Goal: Complete application form

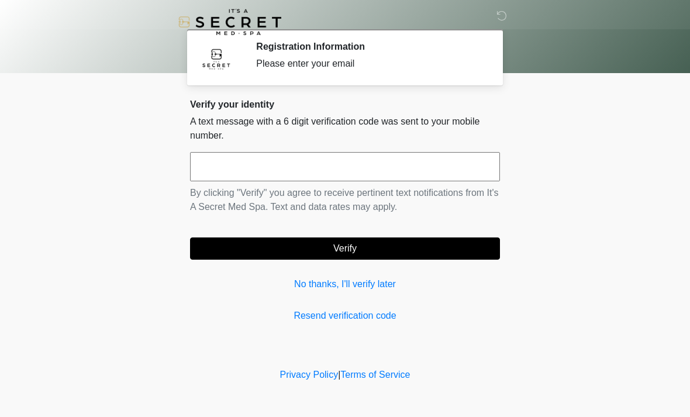
click at [413, 171] on input "text" at bounding box center [345, 166] width 310 height 29
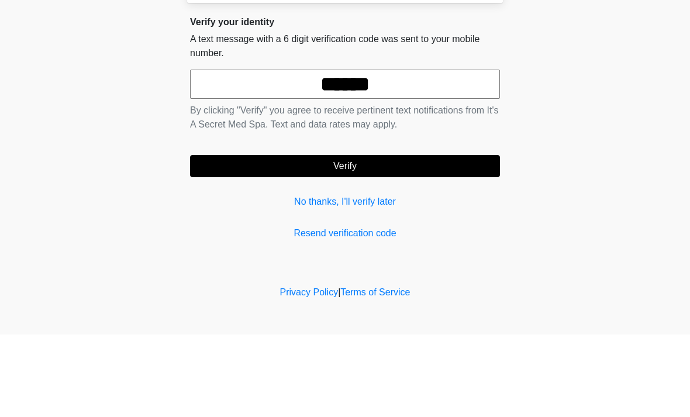
type input "******"
click at [466, 238] on button "Verify" at bounding box center [345, 249] width 310 height 22
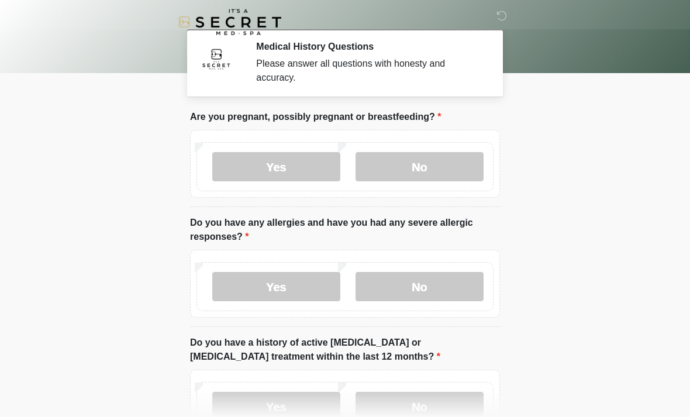
click at [444, 169] on label "No" at bounding box center [420, 166] width 128 height 29
click at [452, 295] on label "No" at bounding box center [420, 286] width 128 height 29
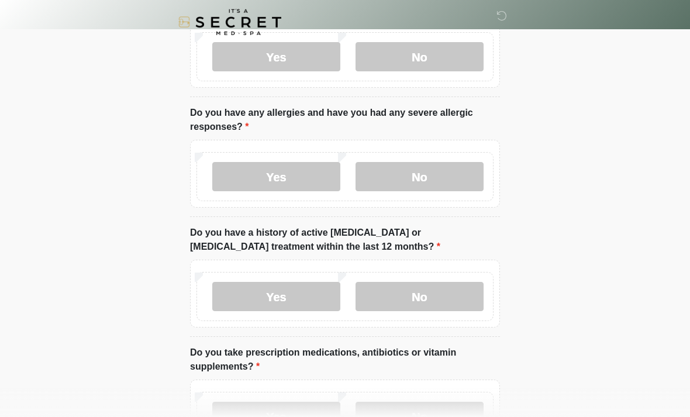
click at [471, 302] on label "No" at bounding box center [420, 296] width 128 height 29
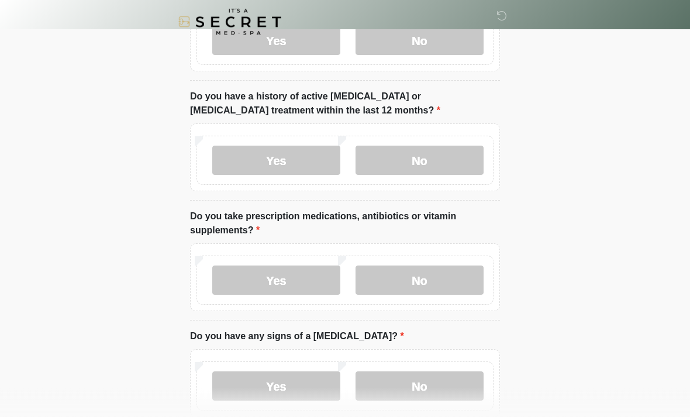
scroll to position [250, 0]
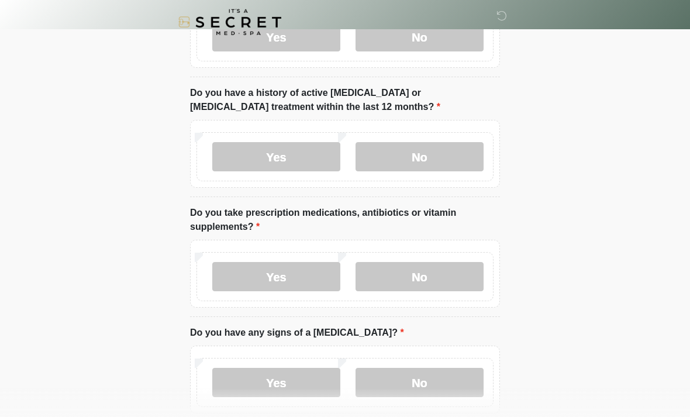
click at [254, 279] on label "Yes" at bounding box center [276, 276] width 128 height 29
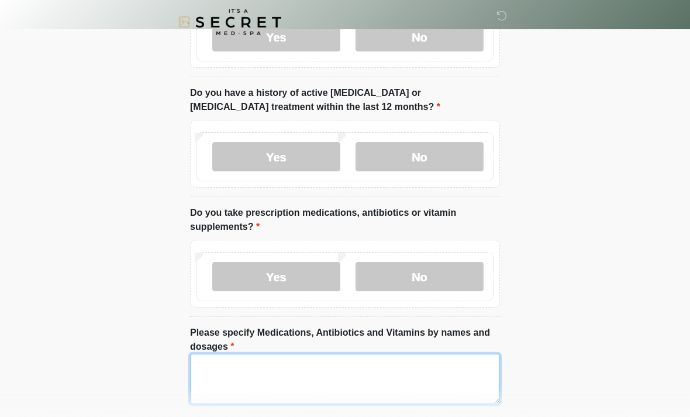
click at [239, 396] on textarea "Please specify Medications, Antibiotics and Vitamins by names and dosages" at bounding box center [345, 379] width 310 height 50
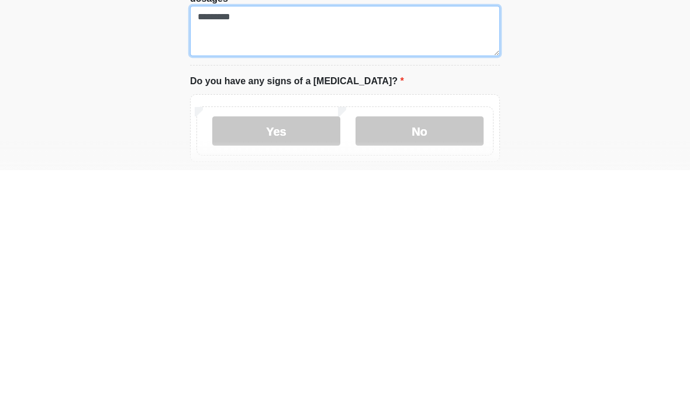
scroll to position [353, 0]
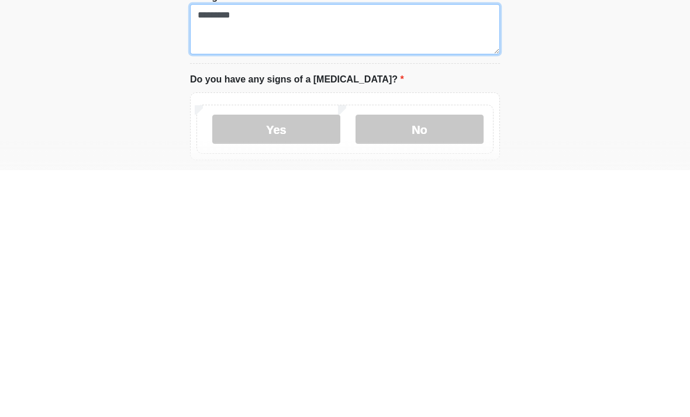
type textarea "********"
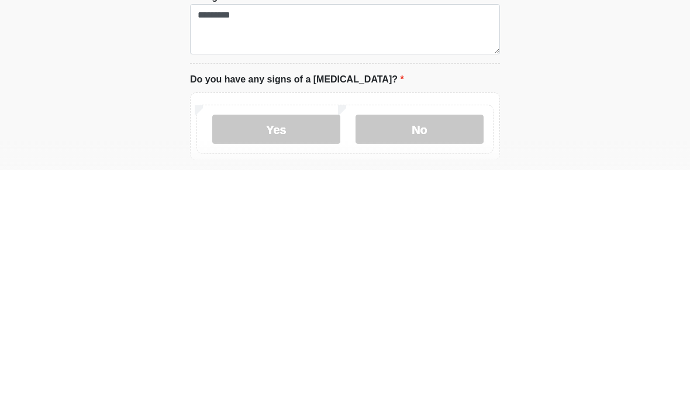
click at [435, 362] on label "No" at bounding box center [420, 376] width 128 height 29
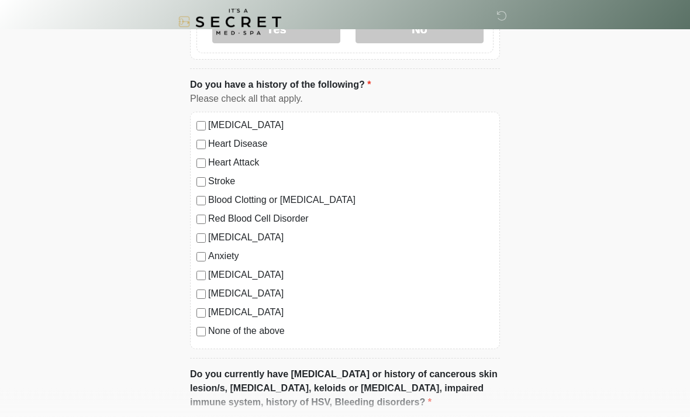
scroll to position [700, 0]
click at [198, 342] on div "[MEDICAL_DATA] Heart Disease Heart Attack Stroke Blood Clotting or [MEDICAL_DAT…" at bounding box center [345, 231] width 310 height 238
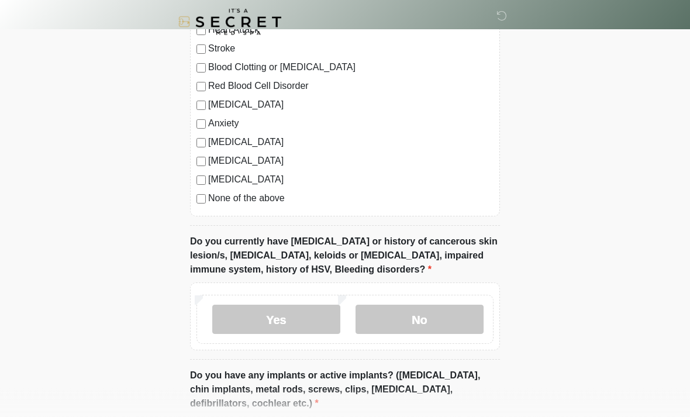
click at [442, 329] on label "No" at bounding box center [420, 319] width 128 height 29
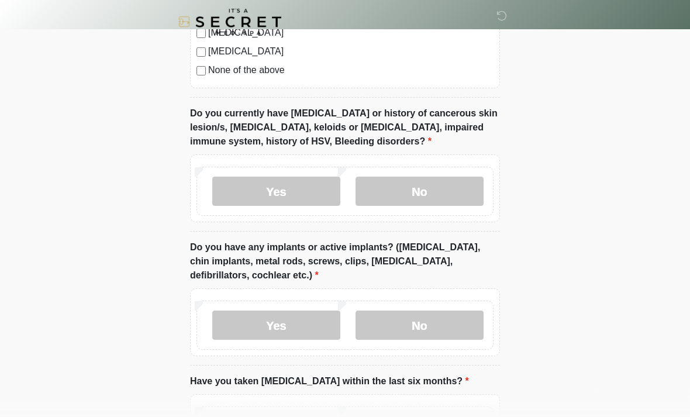
click at [450, 337] on label "No" at bounding box center [420, 325] width 128 height 29
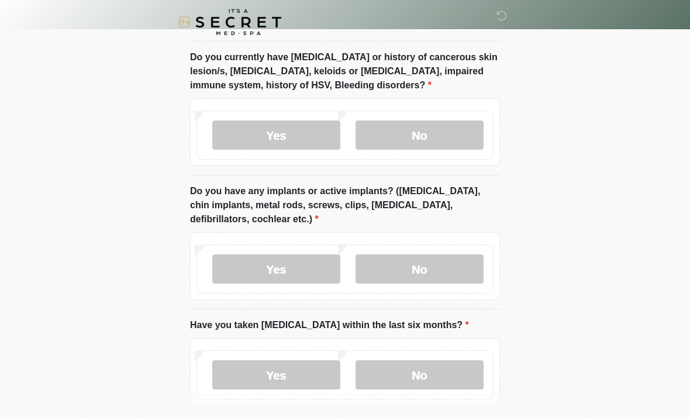
scroll to position [1070, 0]
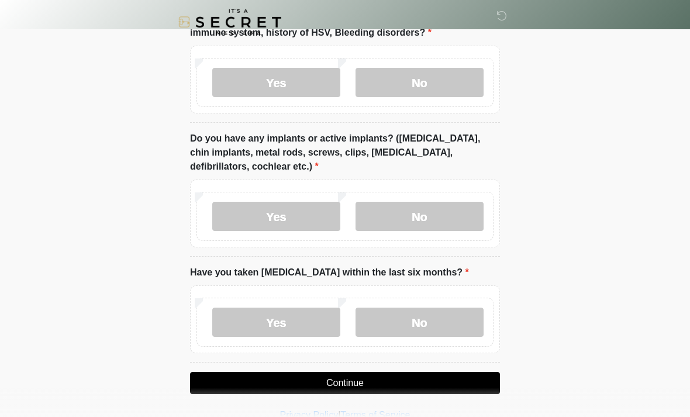
click at [443, 333] on label "No" at bounding box center [420, 322] width 128 height 29
click at [461, 387] on button "Continue" at bounding box center [345, 383] width 310 height 22
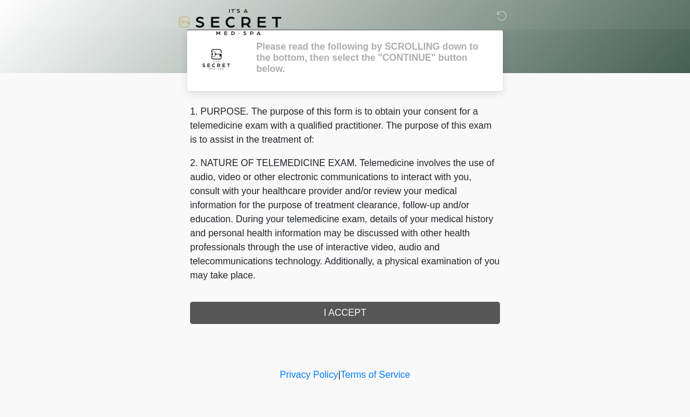
scroll to position [0, 0]
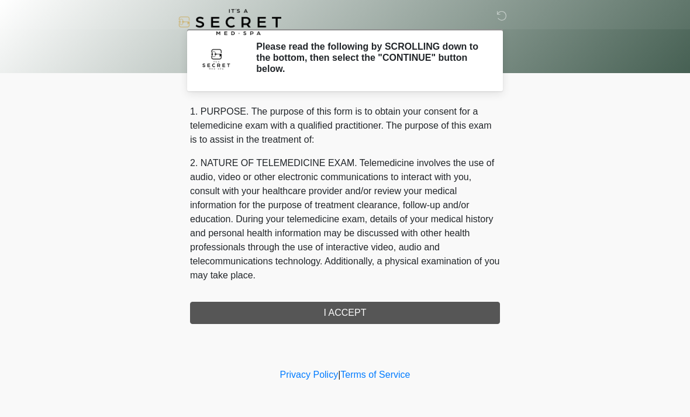
click at [464, 307] on div "1. PURPOSE. The purpose of this form is to obtain your consent for a telemedici…" at bounding box center [345, 214] width 310 height 219
click at [433, 317] on div "1. PURPOSE. The purpose of this form is to obtain your consent for a telemedici…" at bounding box center [345, 214] width 310 height 219
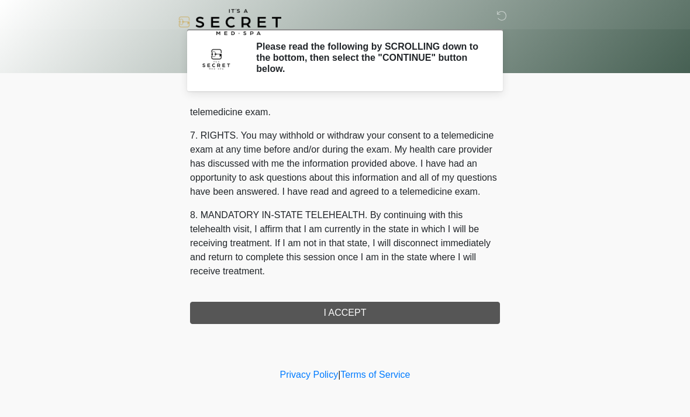
click at [406, 317] on div "1. PURPOSE. The purpose of this form is to obtain your consent for a telemedici…" at bounding box center [345, 214] width 310 height 219
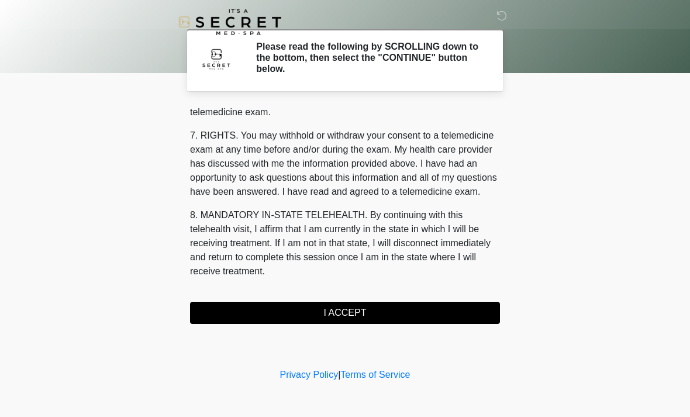
click at [418, 319] on button "I ACCEPT" at bounding box center [345, 313] width 310 height 22
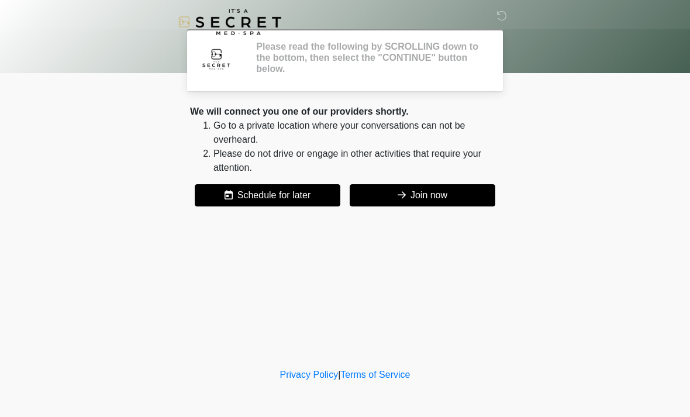
click at [400, 317] on div "‎ ‎ Please read the following by SCROLLING down to the bottom, then select the …" at bounding box center [345, 183] width 351 height 342
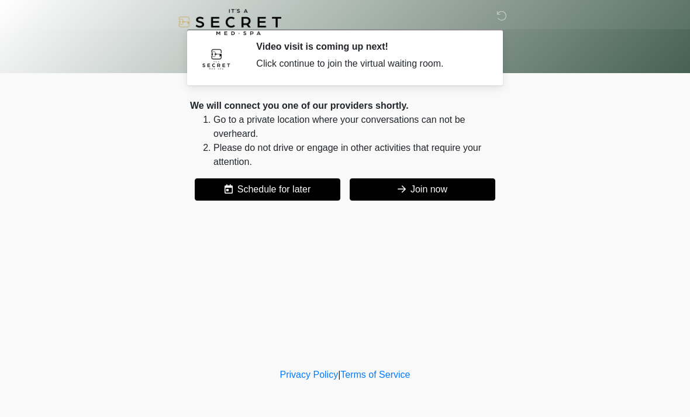
click at [461, 196] on button "Join now" at bounding box center [423, 189] width 146 height 22
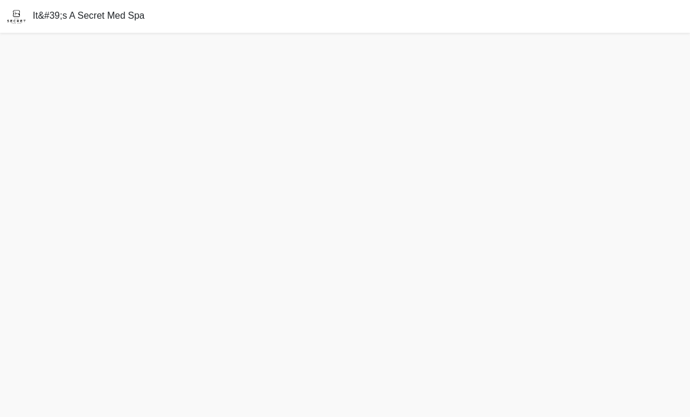
scroll to position [37, 0]
